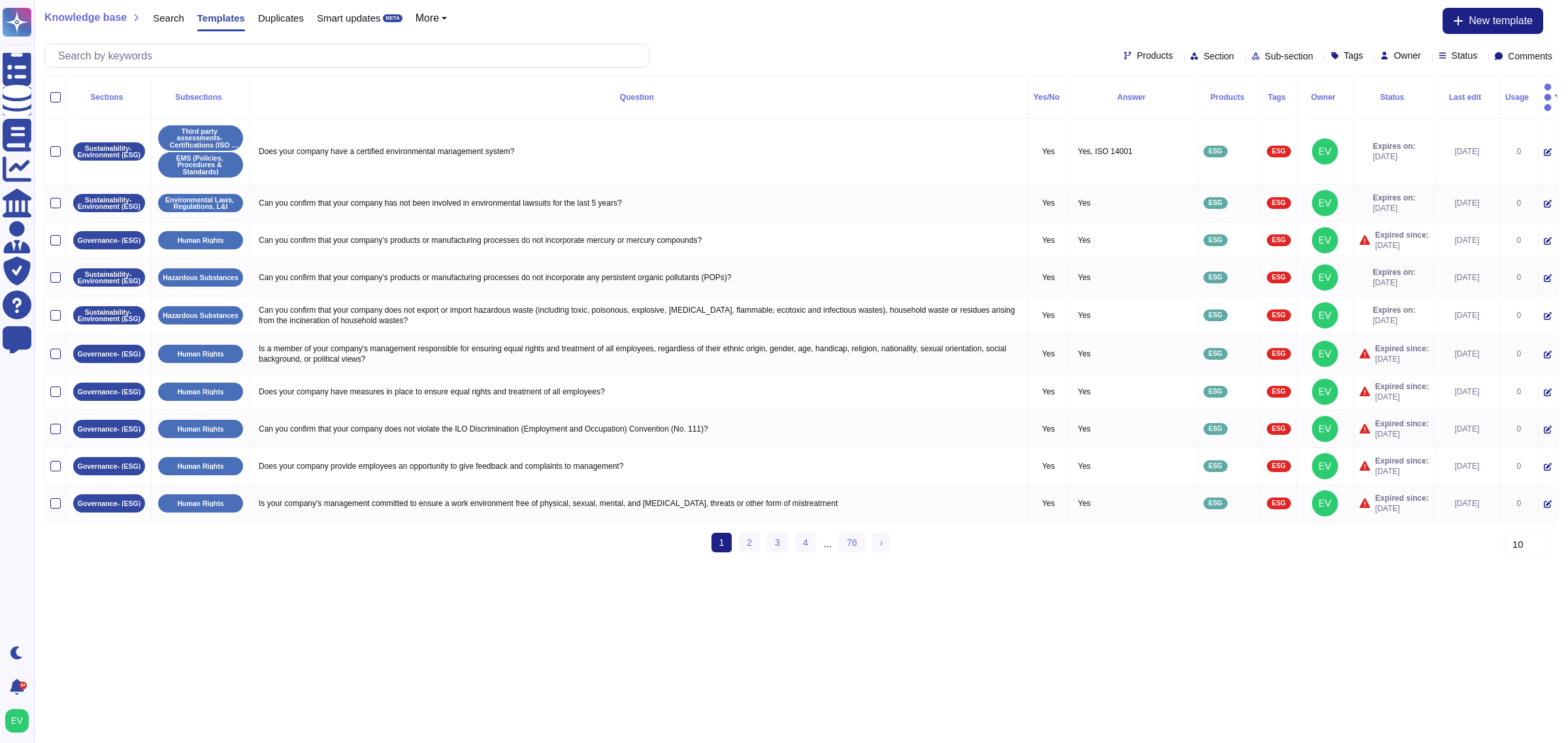
click at [1515, 57] on span "Comments" at bounding box center [1530, 56] width 45 height 9
click at [1403, 11] on div "Knowledge base Search Templates Duplicates Smart updates BETA More New template" at bounding box center [801, 21] width 1513 height 26
click at [1136, 56] on span "Products" at bounding box center [1154, 55] width 36 height 9
click at [1161, 48] on div "Products Section Sub-section Tags Owner Status Comments" at bounding box center [801, 56] width 1513 height 24
click at [1203, 52] on span "Section" at bounding box center [1218, 56] width 31 height 9
